Goal: Task Accomplishment & Management: Manage account settings

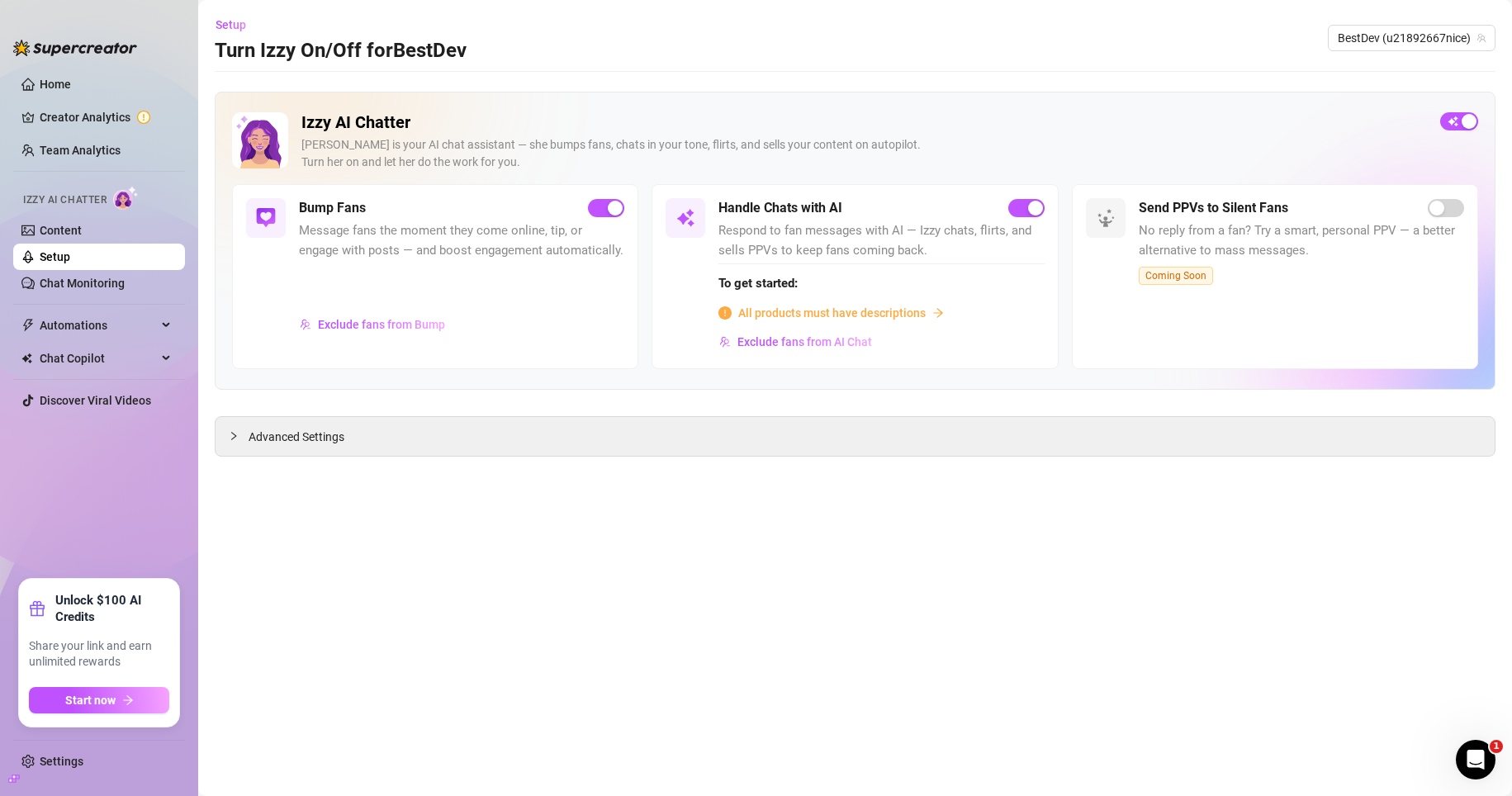
click at [17, 440] on icon "build" at bounding box center [14, 779] width 12 height 12
click at [71, 87] on link "Home" at bounding box center [55, 84] width 31 height 13
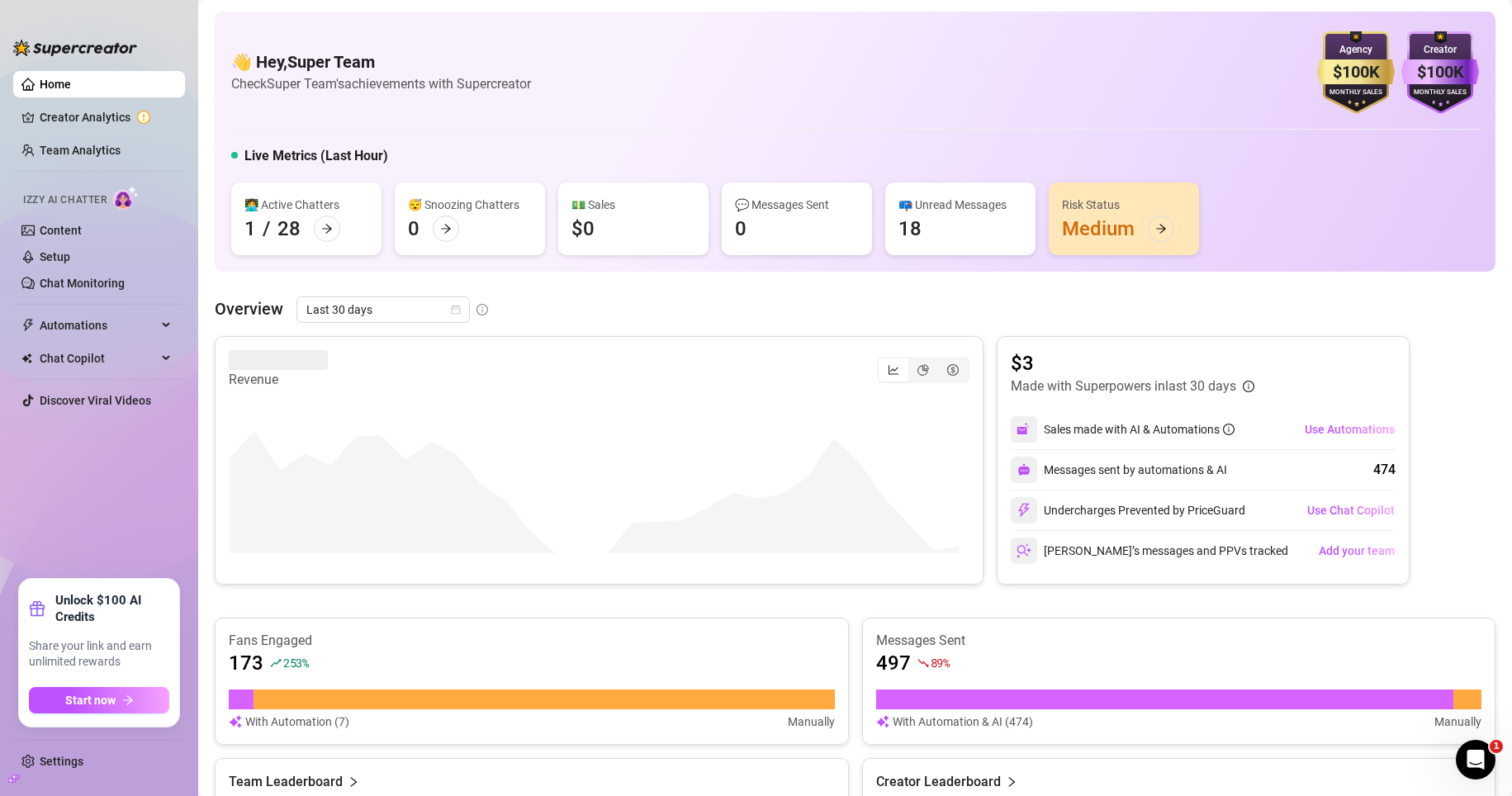
click at [14, 440] on icon "build" at bounding box center [14, 779] width 12 height 12
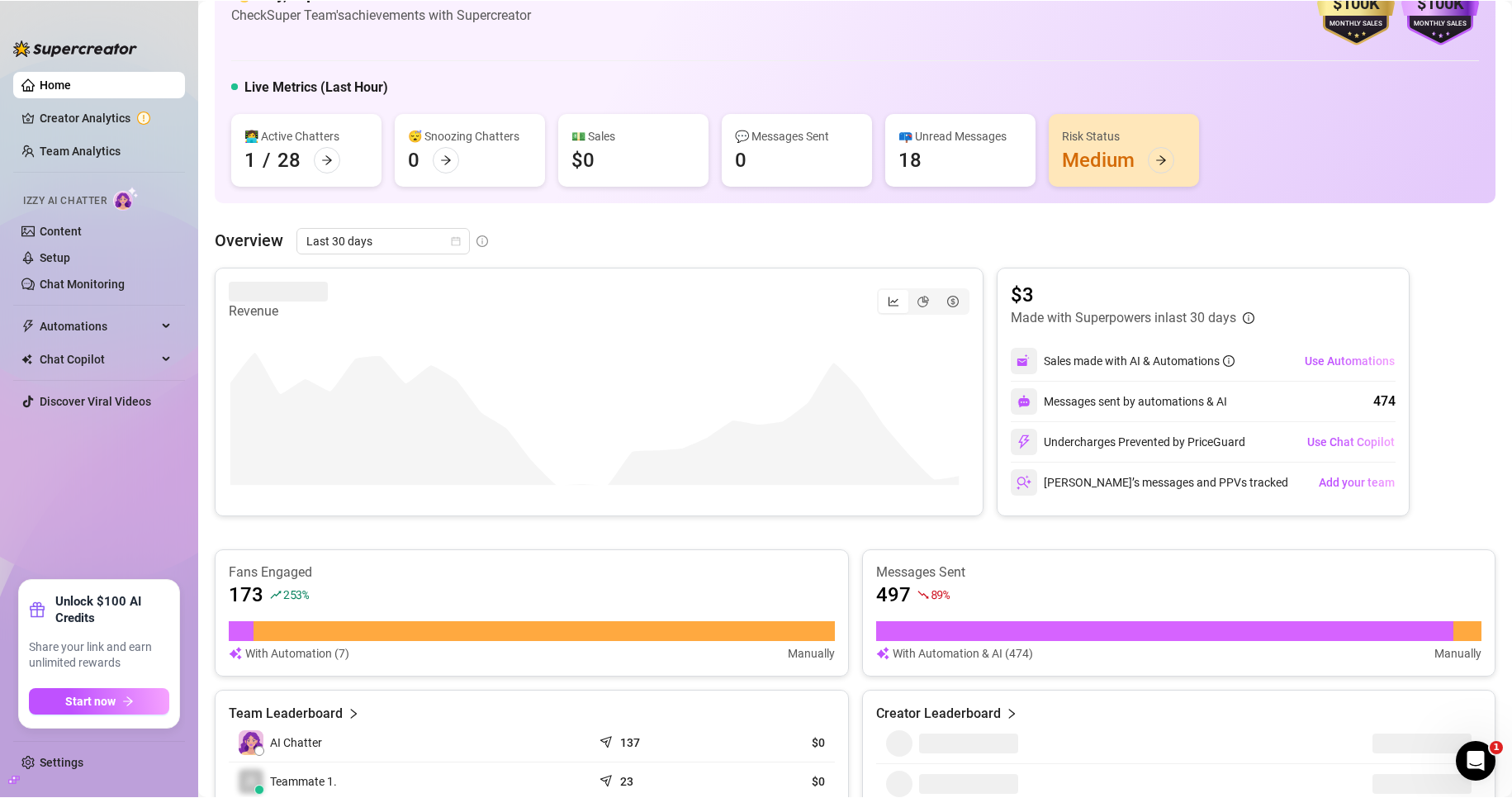
scroll to position [579, 0]
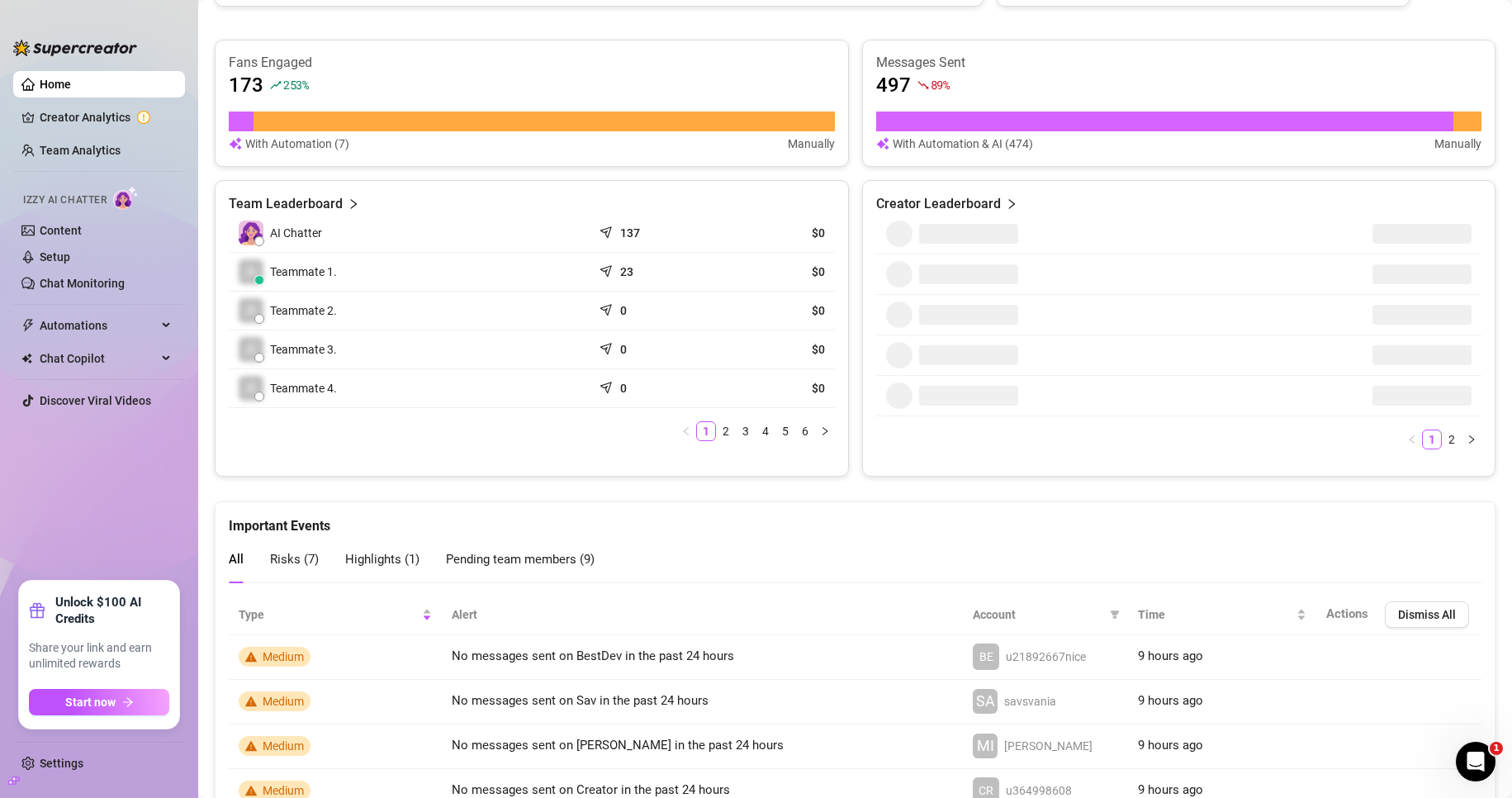
click at [13, 440] on icon "build" at bounding box center [14, 781] width 12 height 12
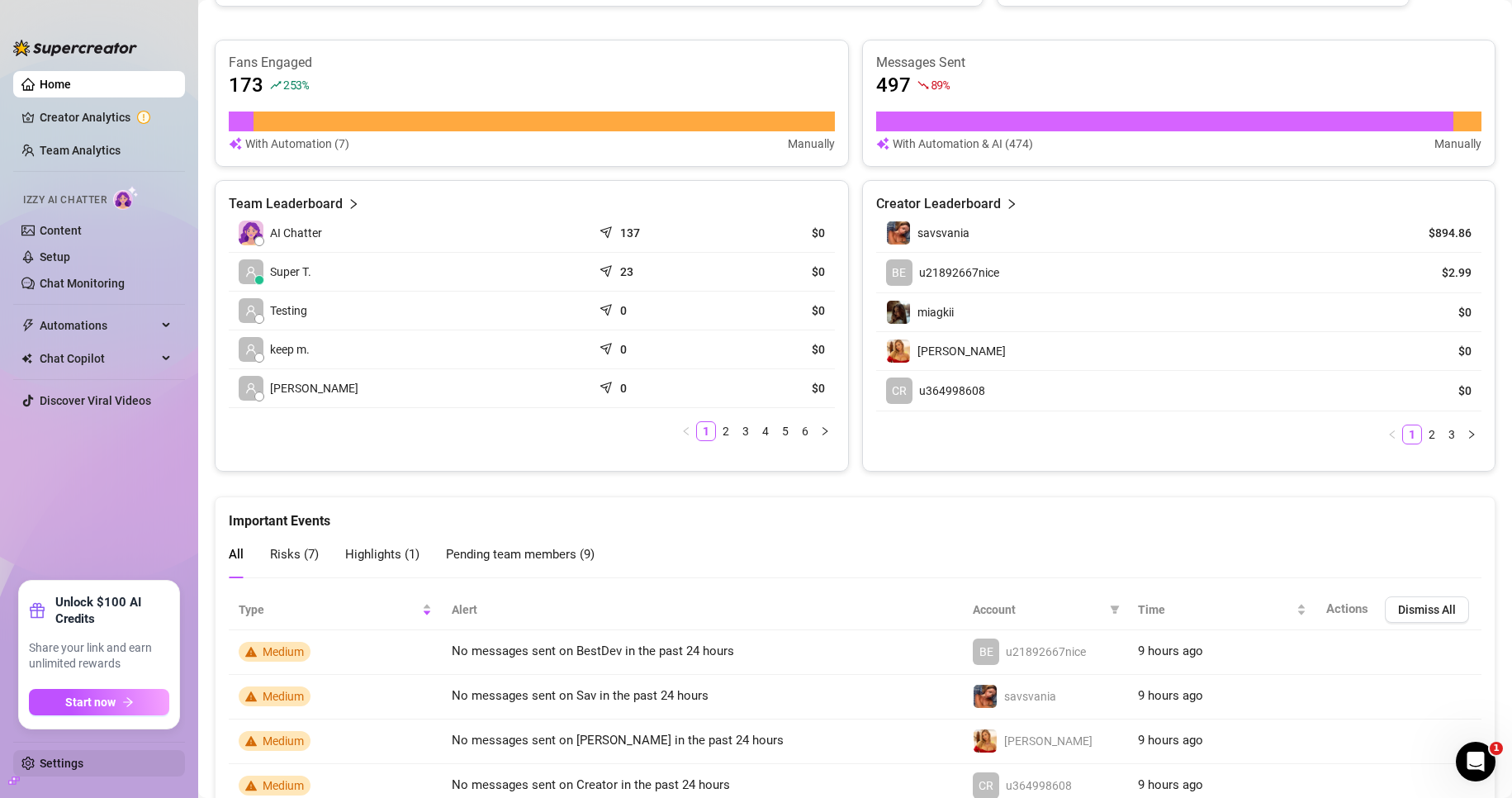
click at [62, 440] on link "Settings" at bounding box center [62, 763] width 44 height 13
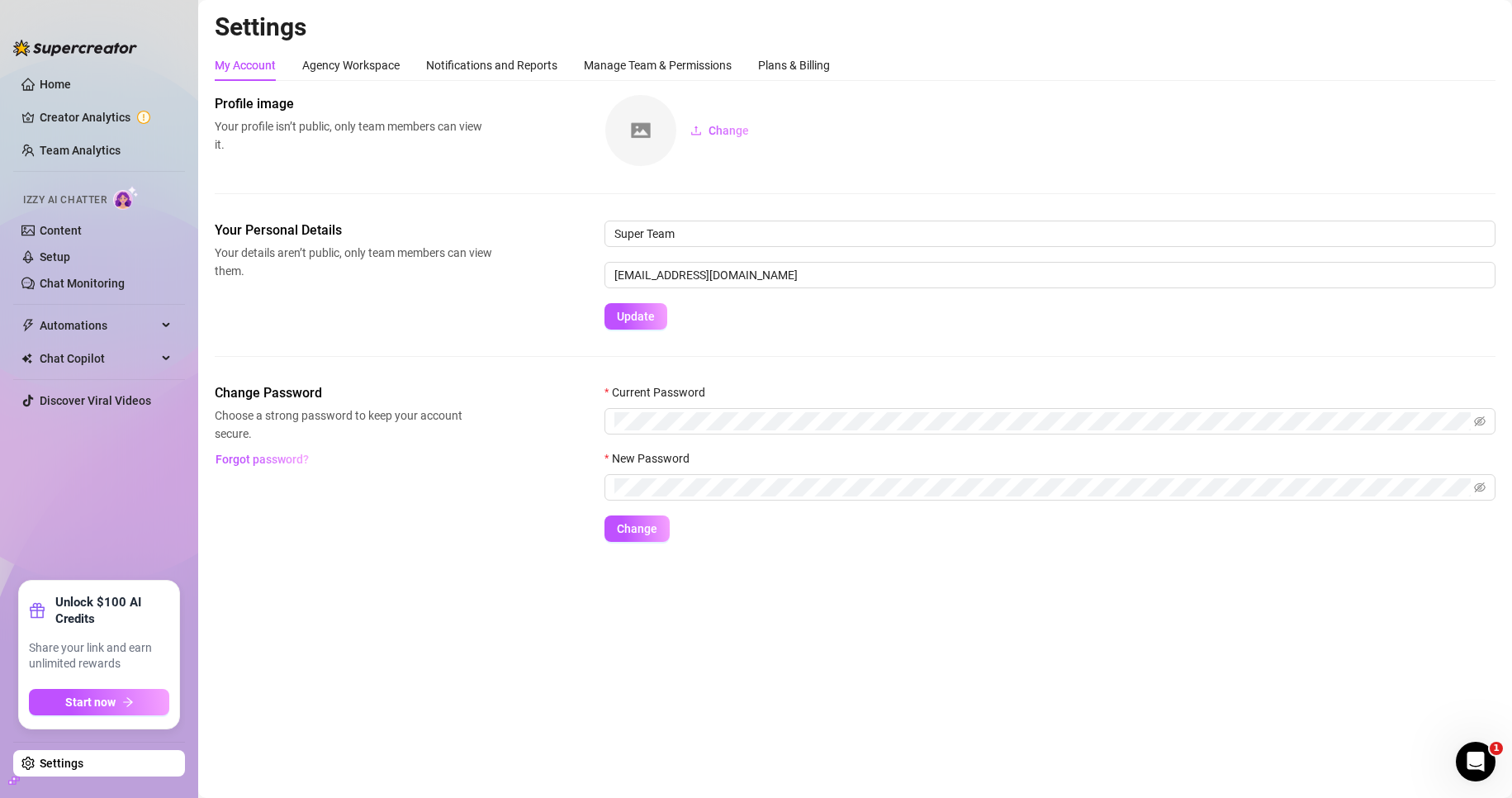
click at [9, 440] on icon "build" at bounding box center [14, 780] width 12 height 8
click at [17, 440] on icon "build" at bounding box center [14, 781] width 12 height 12
